Goal: Information Seeking & Learning: Check status

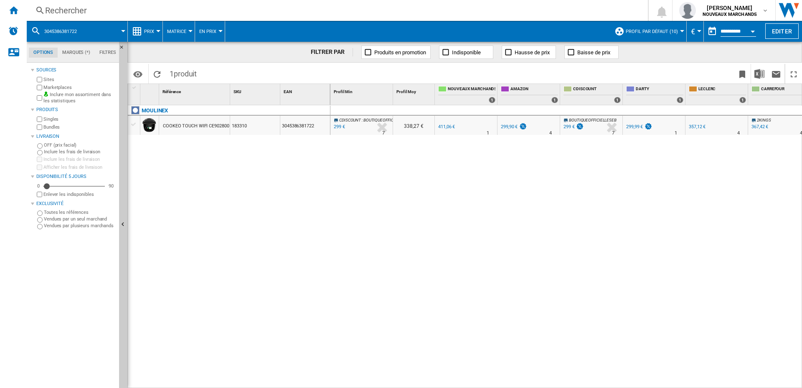
click at [151, 3] on div "Rechercher Rechercher 0 [PERSON_NAME] NOUVEAUX MARCHANDS NOUVEAUX MARCHANDS Mes…" at bounding box center [414, 10] width 775 height 21
click at [138, 16] on div "Rechercher Rechercher 0 [PERSON_NAME] NOUVEAUX MARCHANDS NOUVEAUX MARCHANDS Mes…" at bounding box center [414, 10] width 775 height 21
click at [119, 14] on div "Rechercher" at bounding box center [335, 11] width 581 height 12
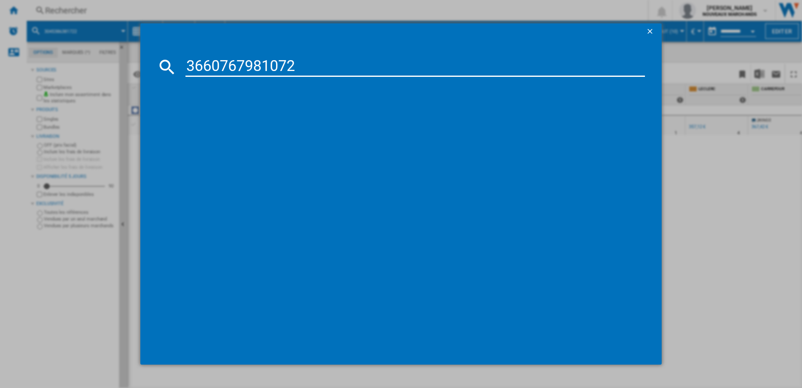
type input "3660767981072"
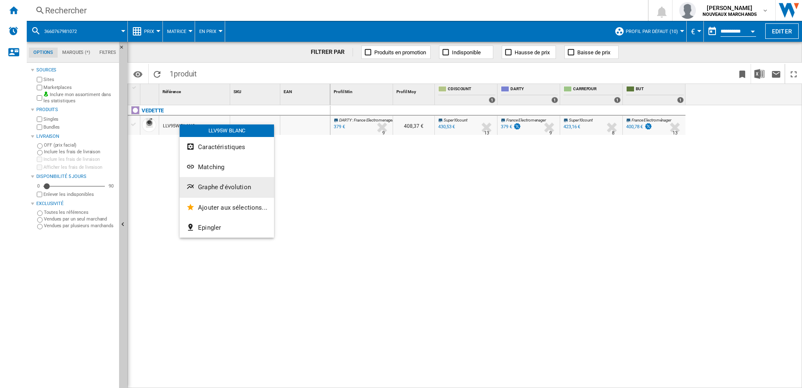
click at [228, 182] on button "Graphe d'évolution" at bounding box center [227, 187] width 94 height 20
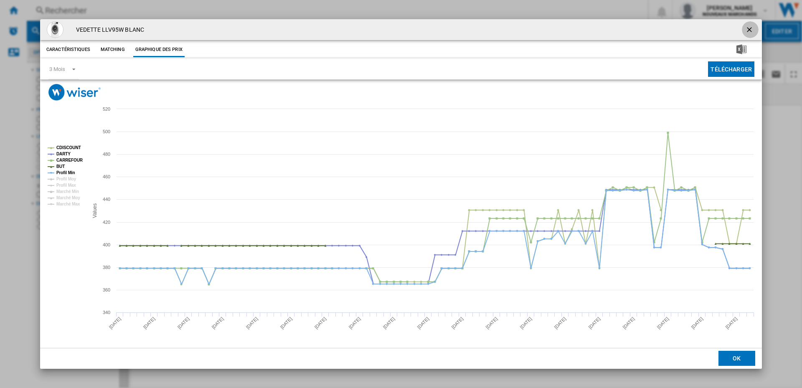
click at [747, 30] on ng-md-icon "getI18NText('BUTTONS.CLOSE_DIALOG')" at bounding box center [750, 30] width 10 height 10
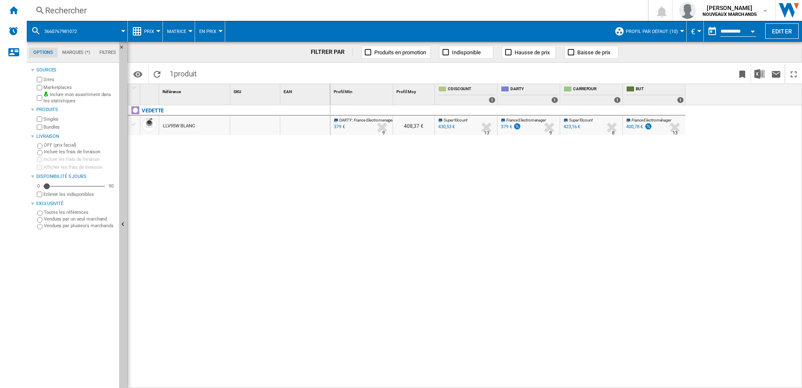
click at [739, 33] on input "**********" at bounding box center [737, 33] width 35 height 8
click at [751, 30] on button "Open calendar" at bounding box center [752, 30] width 15 height 15
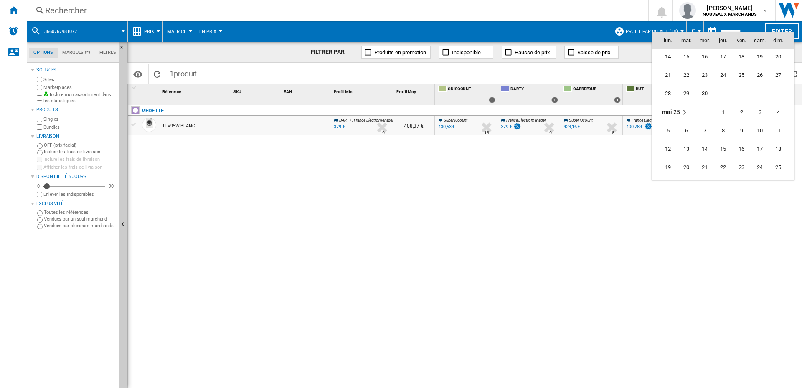
scroll to position [3440, 0]
click at [726, 157] on span "1" at bounding box center [722, 158] width 17 height 17
type input "**********"
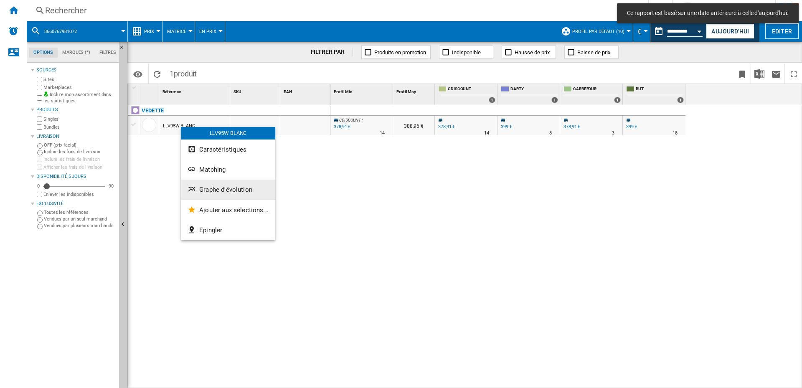
click at [213, 190] on span "Graphe d'évolution" at bounding box center [225, 190] width 53 height 8
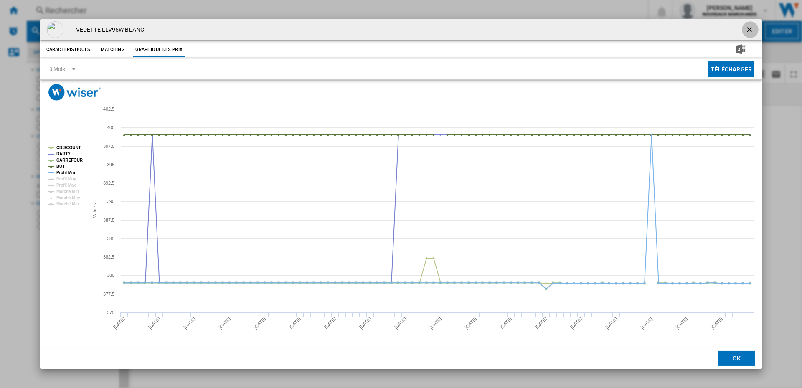
click at [750, 29] on ng-md-icon "getI18NText('BUTTONS.CLOSE_DIALOG')" at bounding box center [750, 30] width 10 height 10
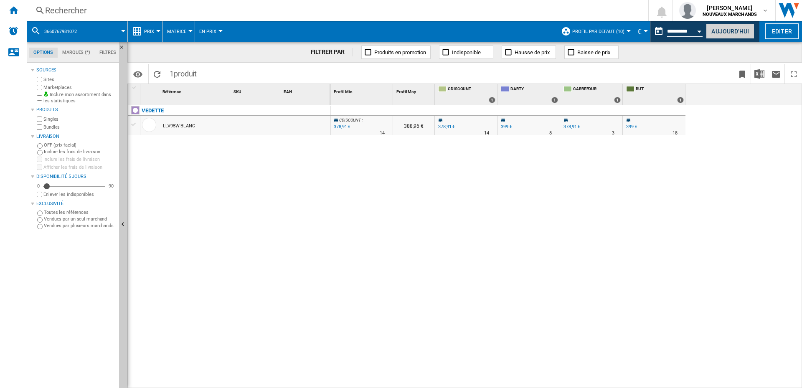
click at [731, 29] on button "Aujourd'hui" at bounding box center [729, 30] width 48 height 15
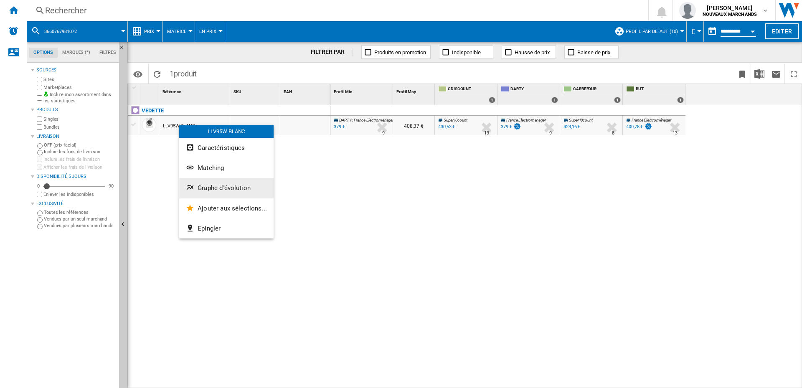
click at [214, 183] on button "Graphe d'évolution" at bounding box center [226, 188] width 94 height 20
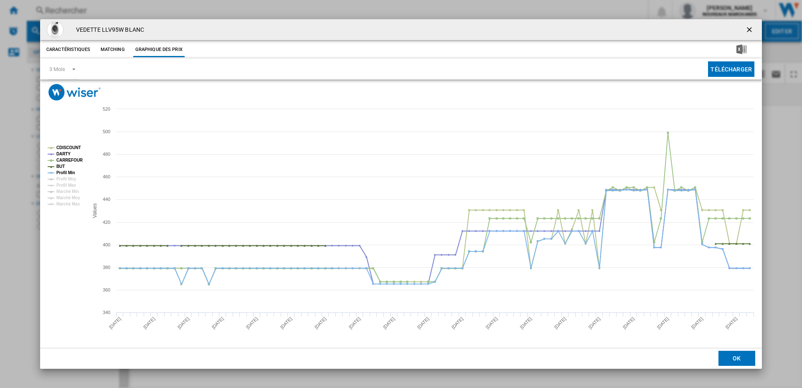
click at [748, 28] on ng-md-icon "getI18NText('BUTTONS.CLOSE_DIALOG')" at bounding box center [750, 30] width 10 height 10
